Goal: Find specific page/section: Find specific page/section

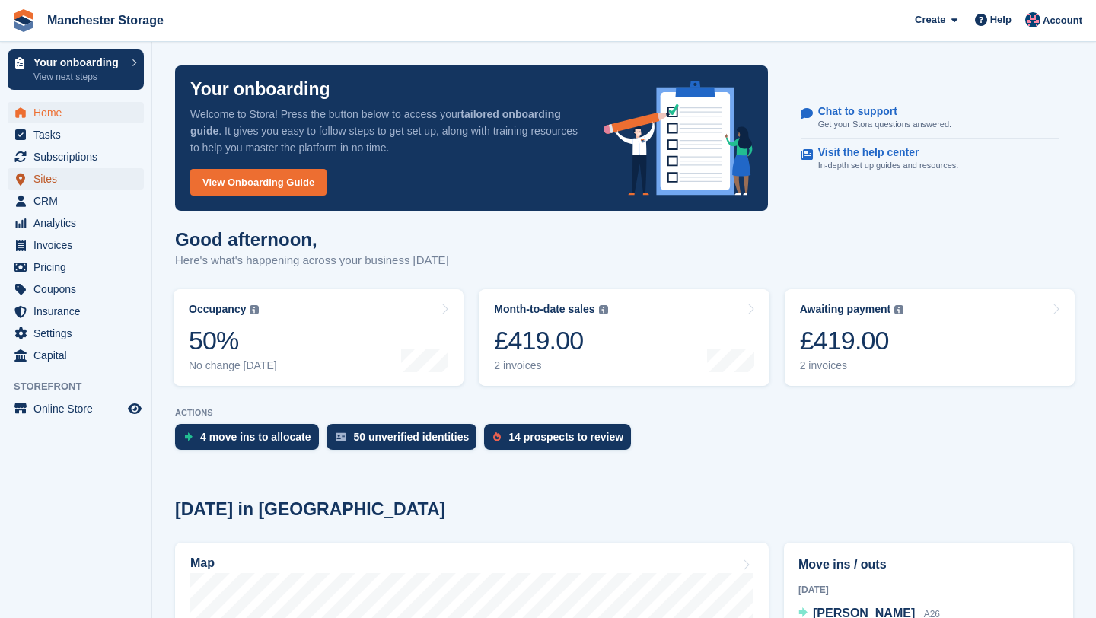
click at [91, 177] on span "Sites" at bounding box center [78, 178] width 91 height 21
click at [82, 197] on span "CRM" at bounding box center [78, 200] width 91 height 21
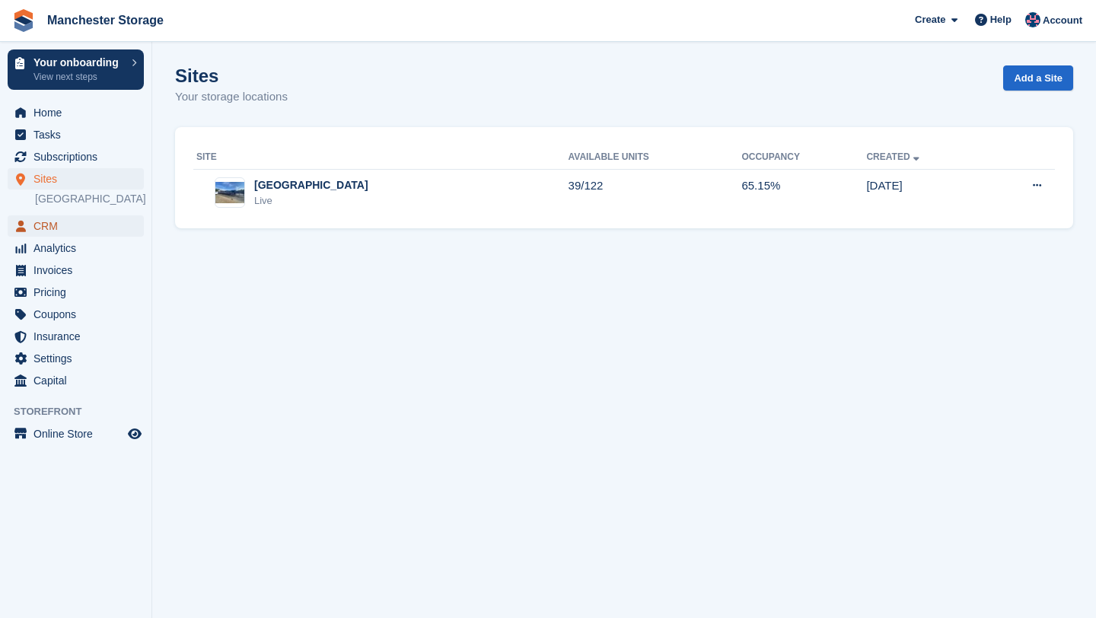
click at [85, 227] on span "CRM" at bounding box center [78, 225] width 91 height 21
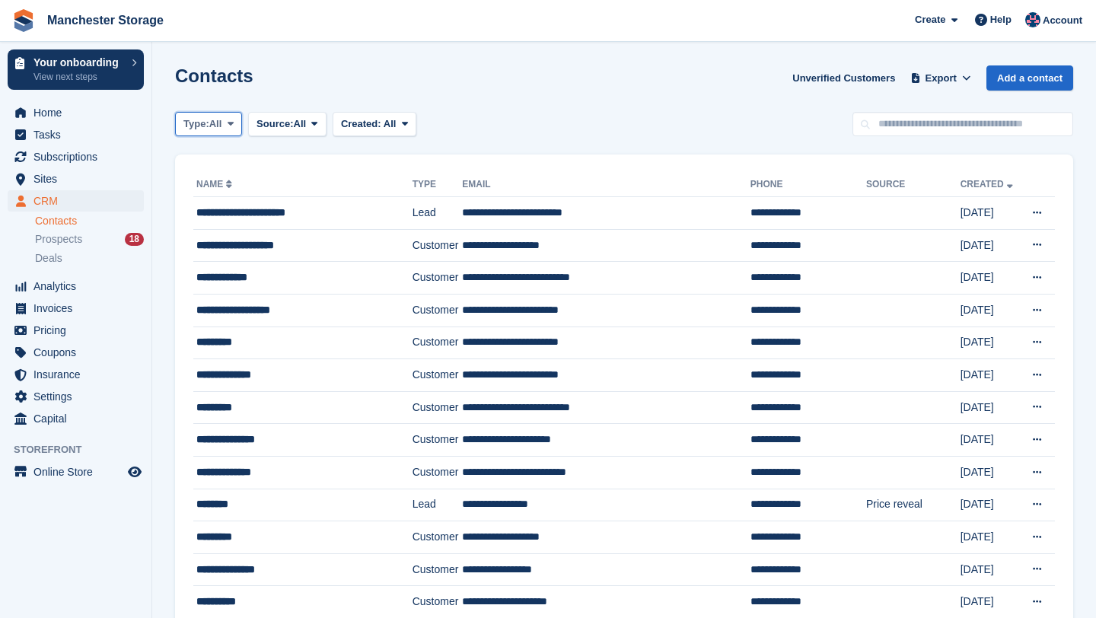
click at [234, 120] on icon at bounding box center [231, 124] width 6 height 10
click at [228, 180] on link "Lead" at bounding box center [248, 187] width 132 height 27
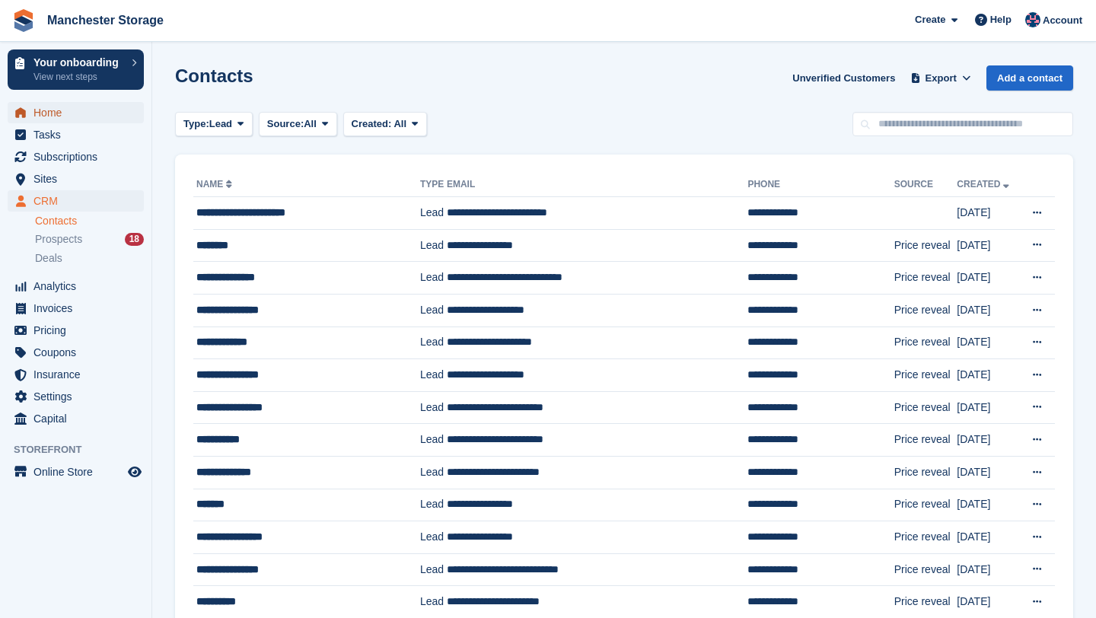
click at [75, 119] on span "Home" at bounding box center [78, 112] width 91 height 21
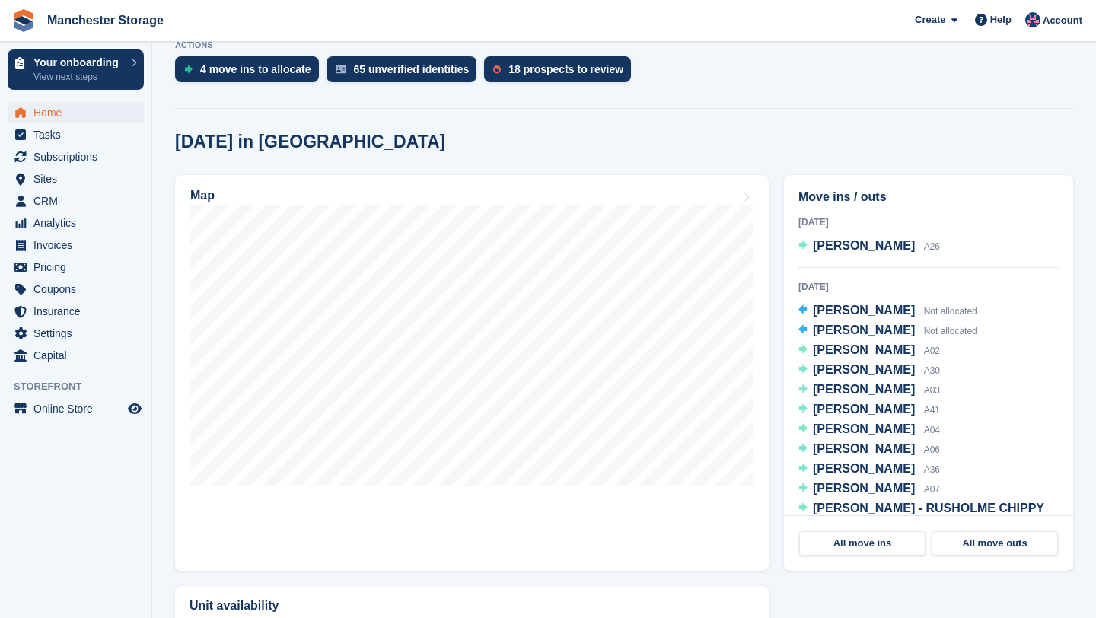
scroll to position [370, 0]
